Goal: Find specific page/section: Find specific page/section

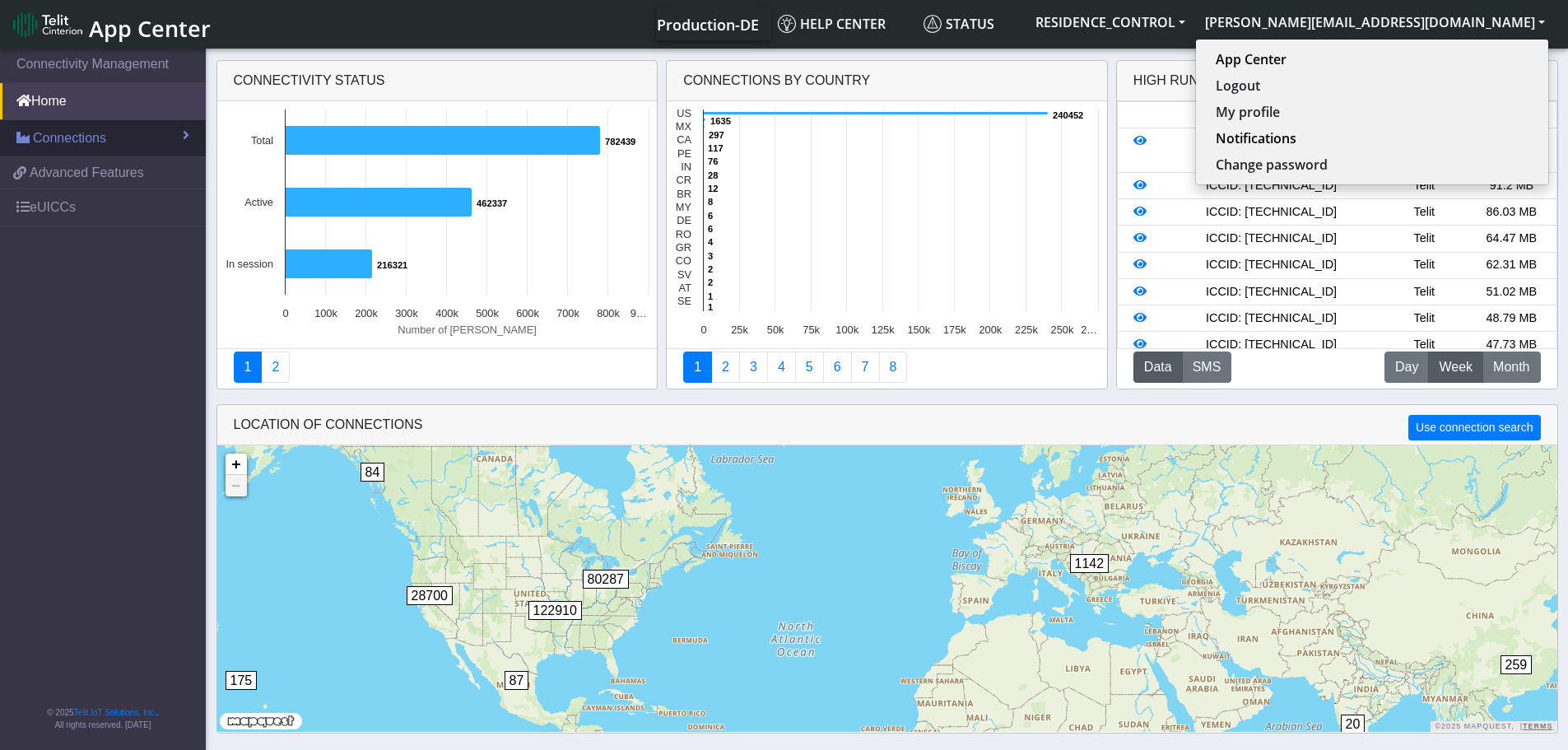
click at [78, 140] on span "Connections" at bounding box center [69, 138] width 74 height 20
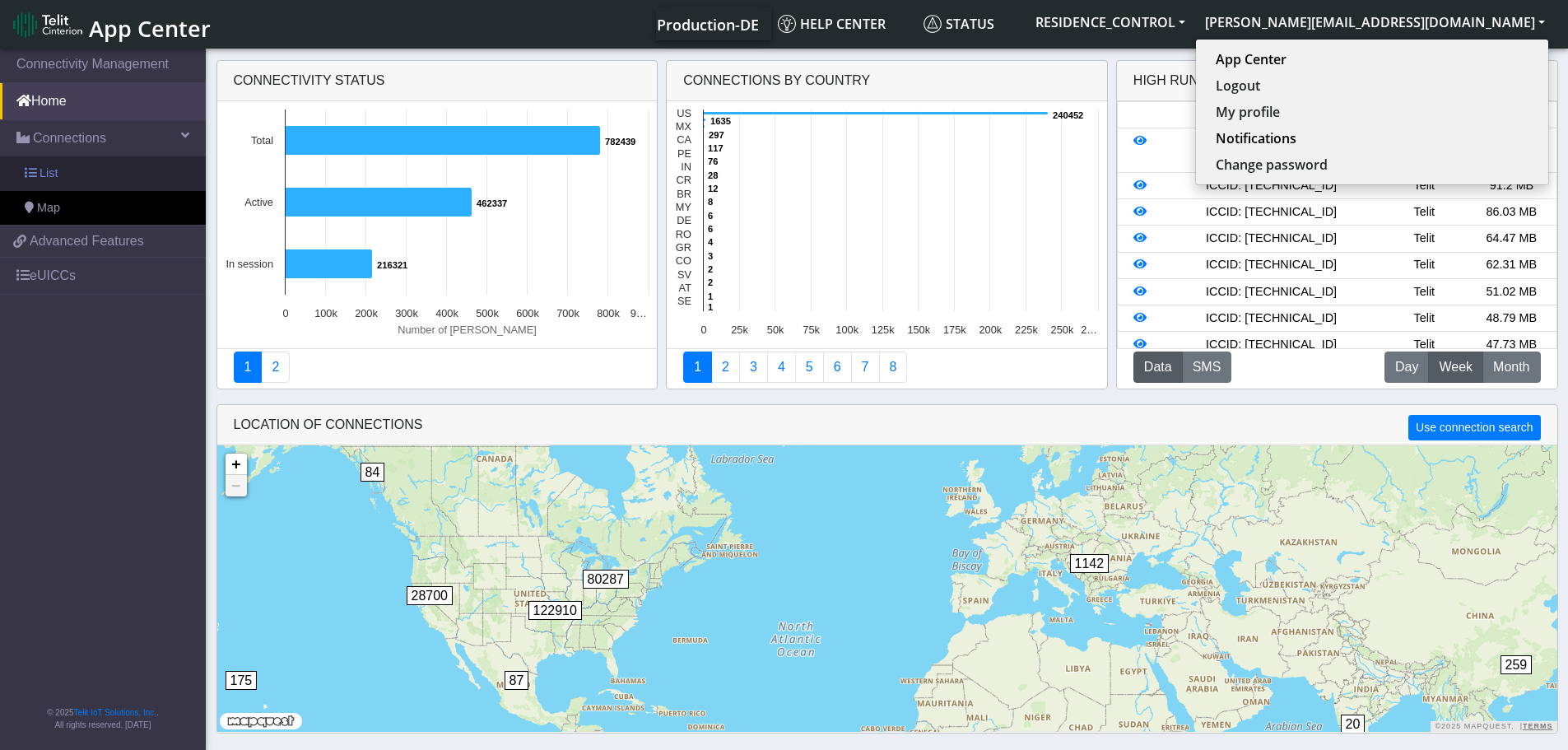
click at [50, 171] on span "List" at bounding box center [48, 173] width 18 height 18
